Goal: Information Seeking & Learning: Learn about a topic

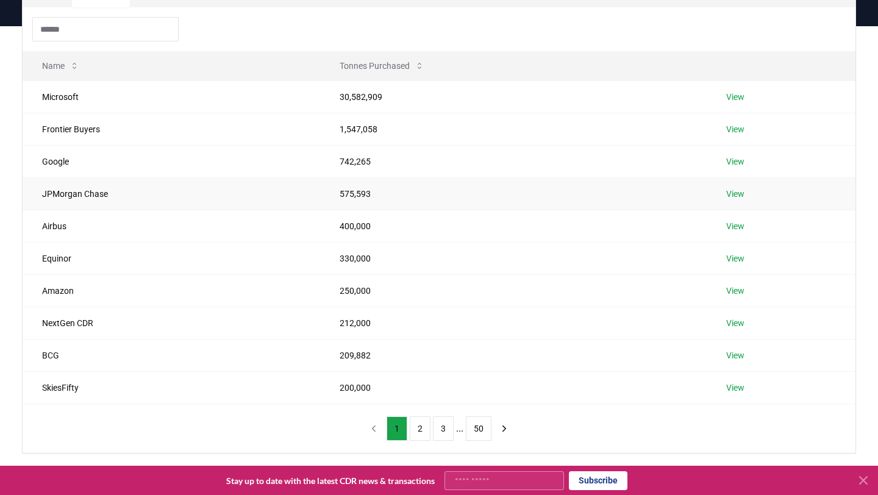
scroll to position [118, 0]
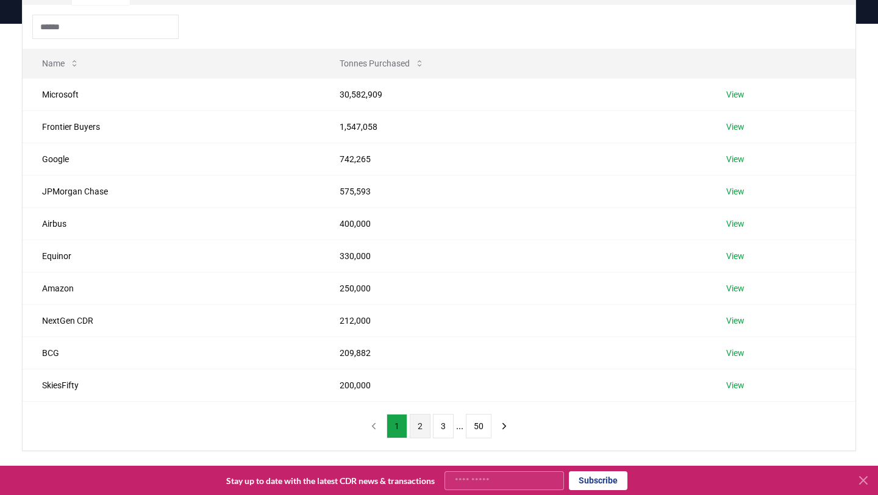
click at [421, 428] on button "2" at bounding box center [420, 426] width 21 height 24
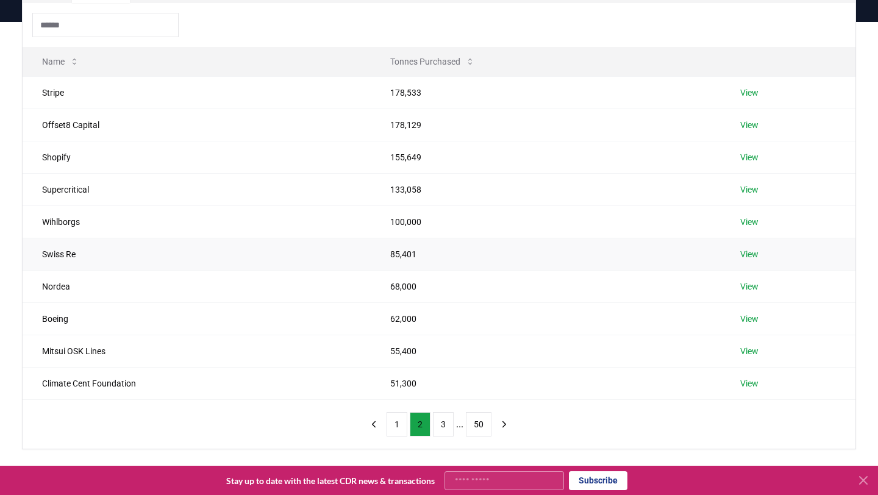
scroll to position [120, 0]
click at [395, 422] on button "1" at bounding box center [396, 423] width 21 height 24
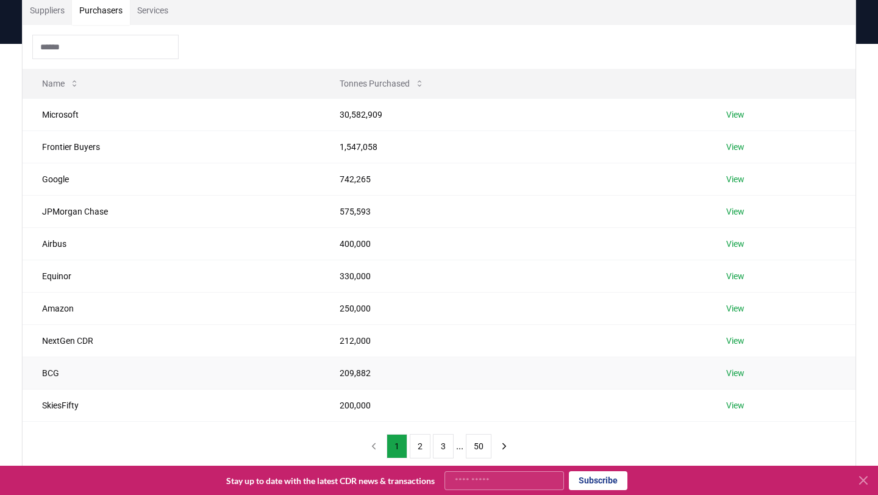
scroll to position [95, 0]
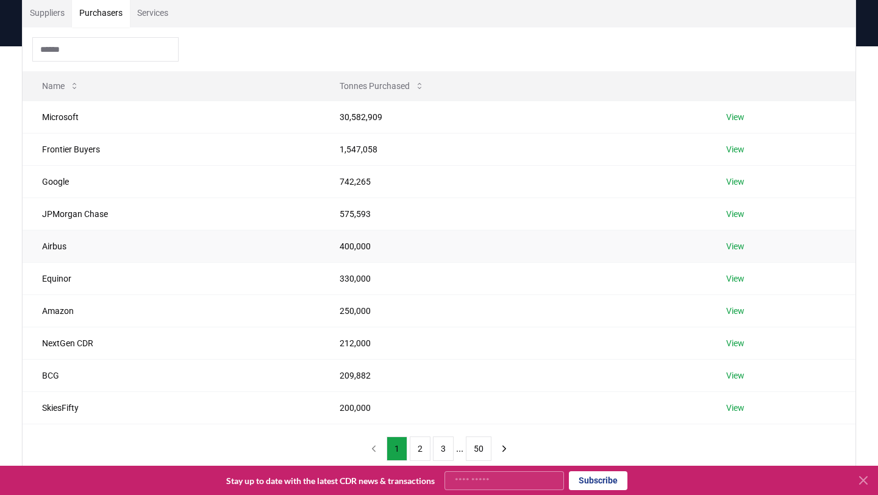
click at [742, 249] on link "View" at bounding box center [735, 246] width 18 height 12
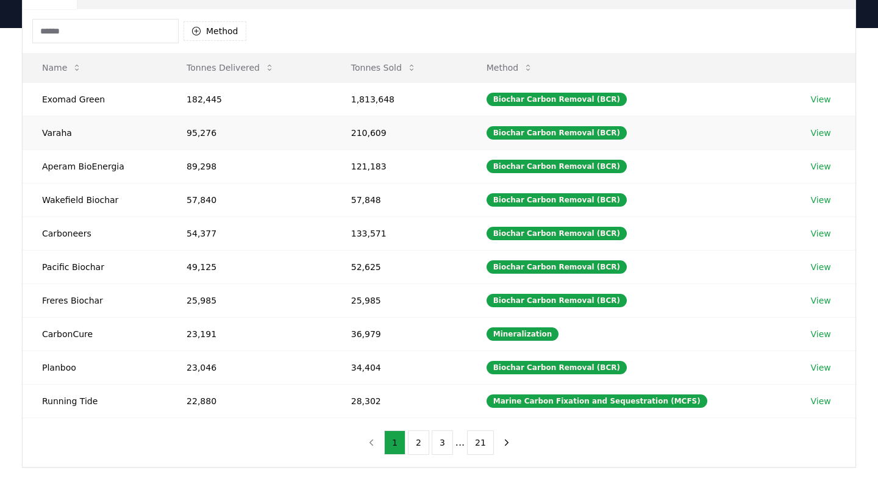
scroll to position [120, 0]
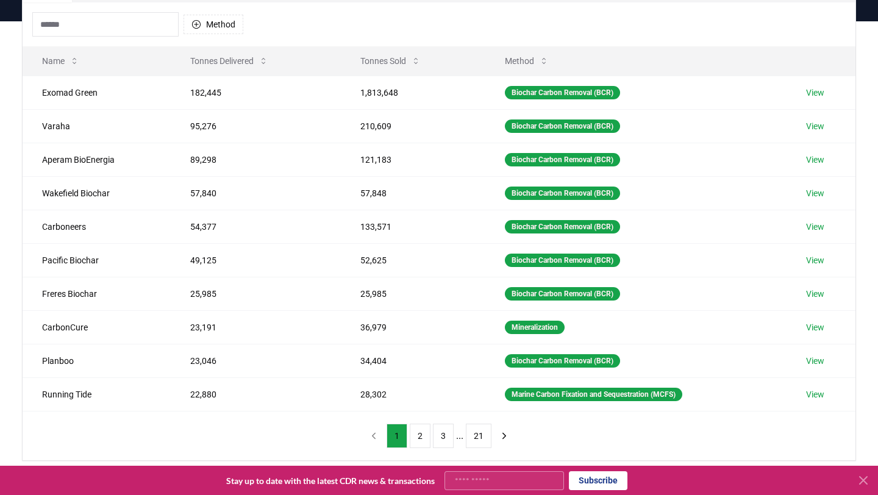
click at [421, 434] on button "2" at bounding box center [420, 436] width 21 height 24
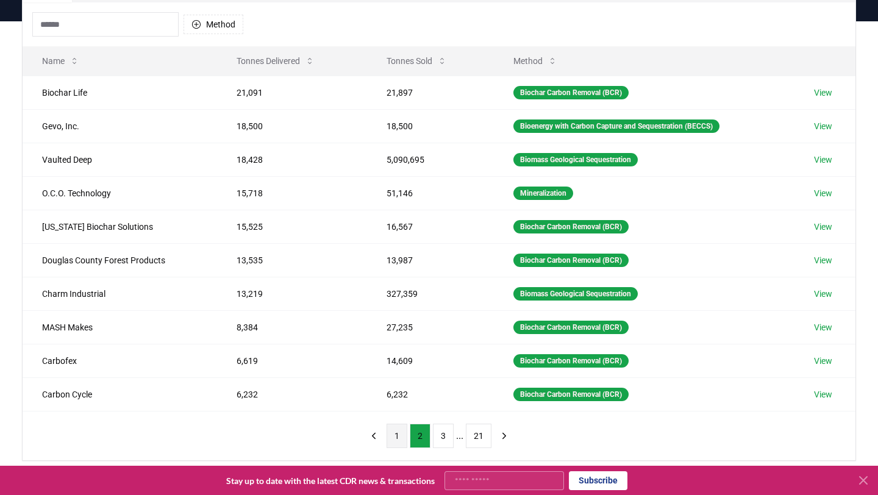
click at [396, 432] on button "1" at bounding box center [396, 436] width 21 height 24
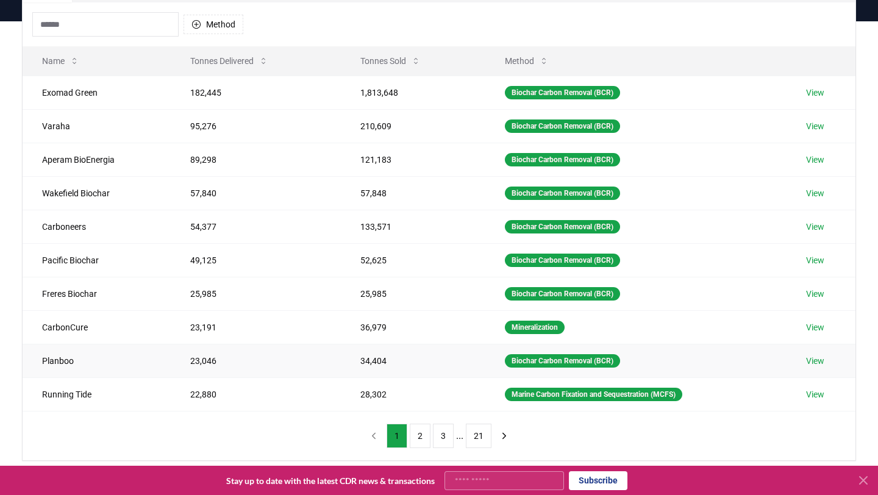
scroll to position [94, 0]
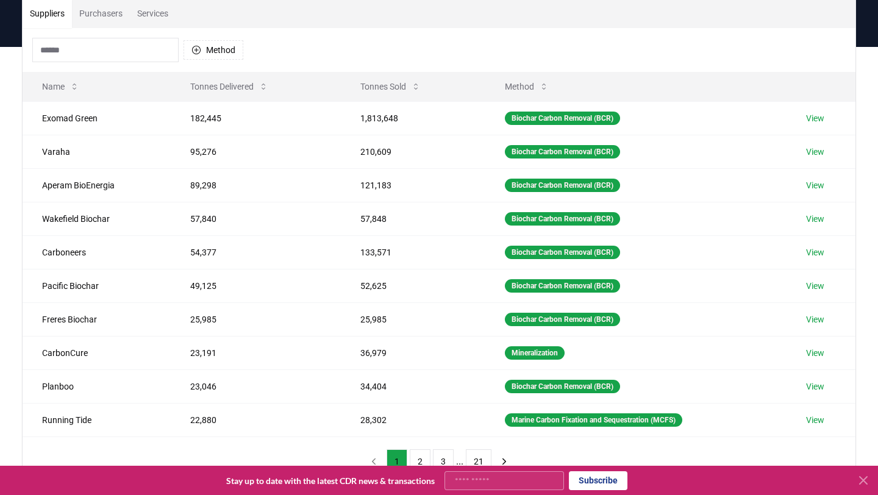
click at [101, 13] on button "Purchasers" at bounding box center [101, 13] width 58 height 29
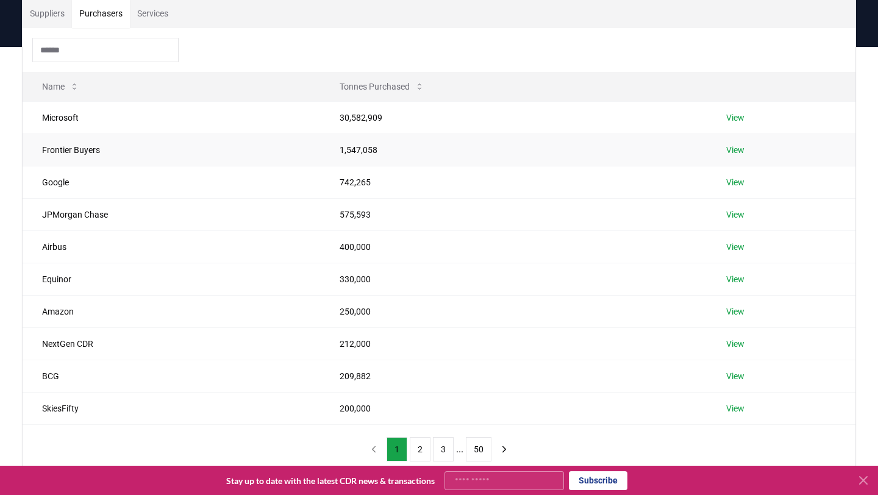
click at [735, 149] on link "View" at bounding box center [735, 150] width 18 height 12
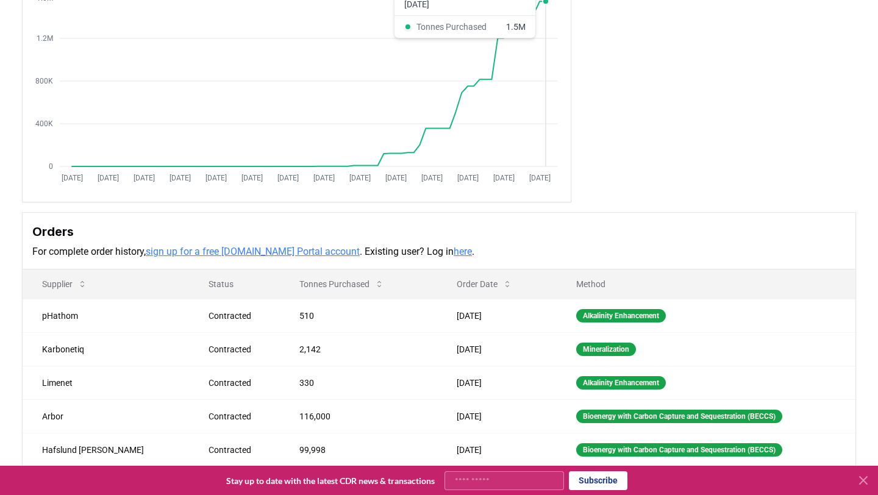
scroll to position [254, 0]
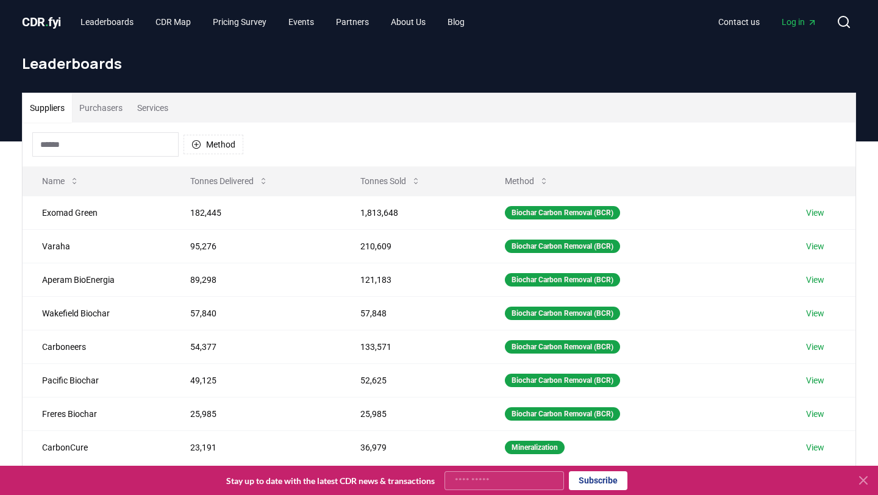
click at [108, 106] on button "Purchasers" at bounding box center [101, 107] width 58 height 29
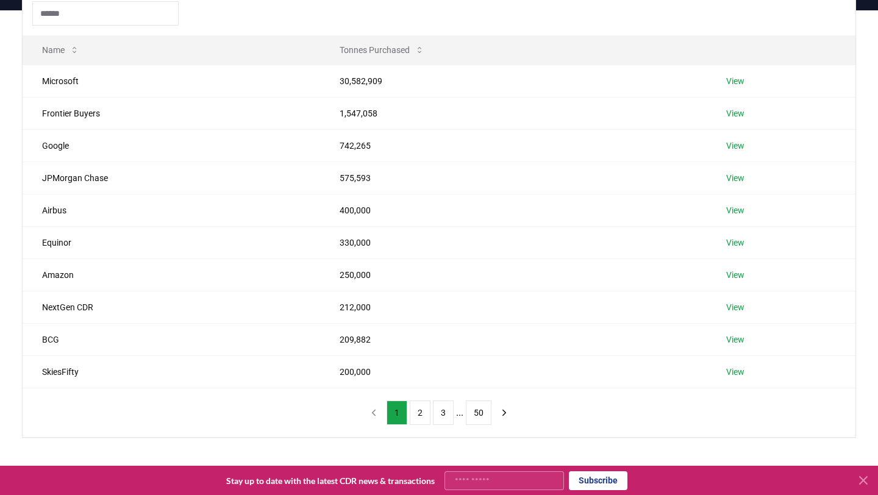
scroll to position [135, 0]
